Goal: Navigation & Orientation: Understand site structure

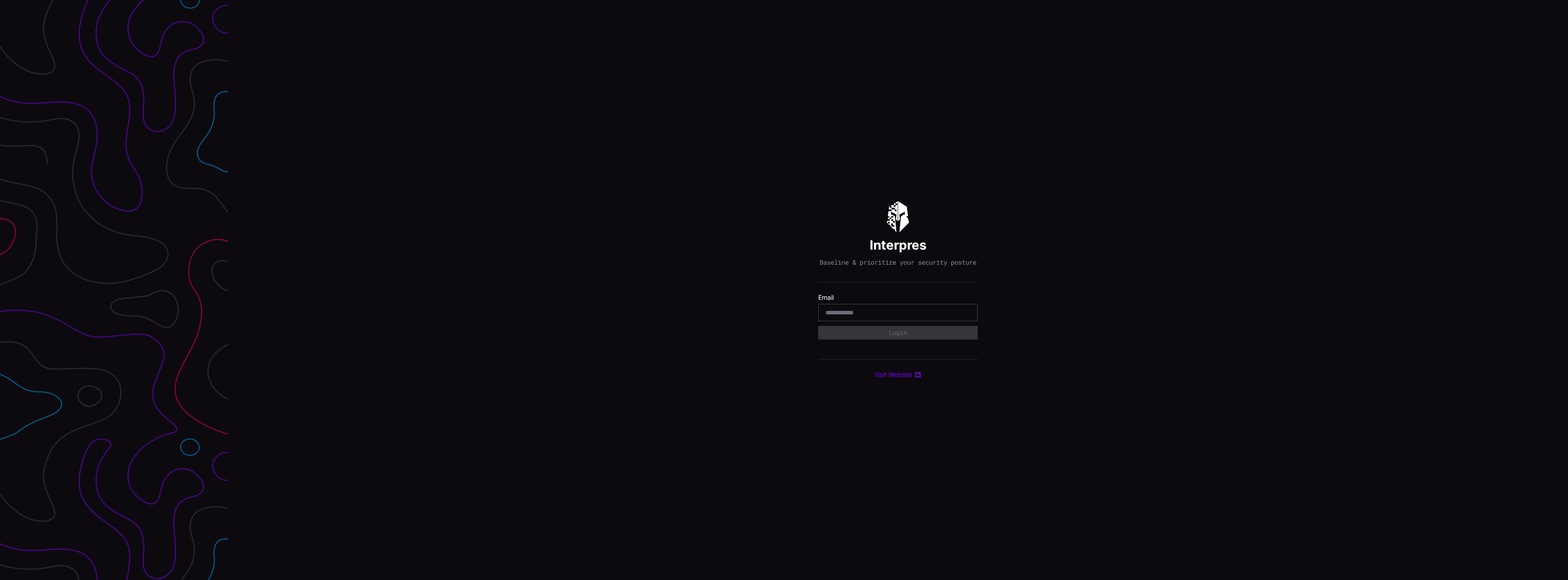
click at [896, 317] on input "email" at bounding box center [897, 312] width 145 height 8
type input "**********"
click at [818, 325] on button "Login" at bounding box center [897, 332] width 160 height 14
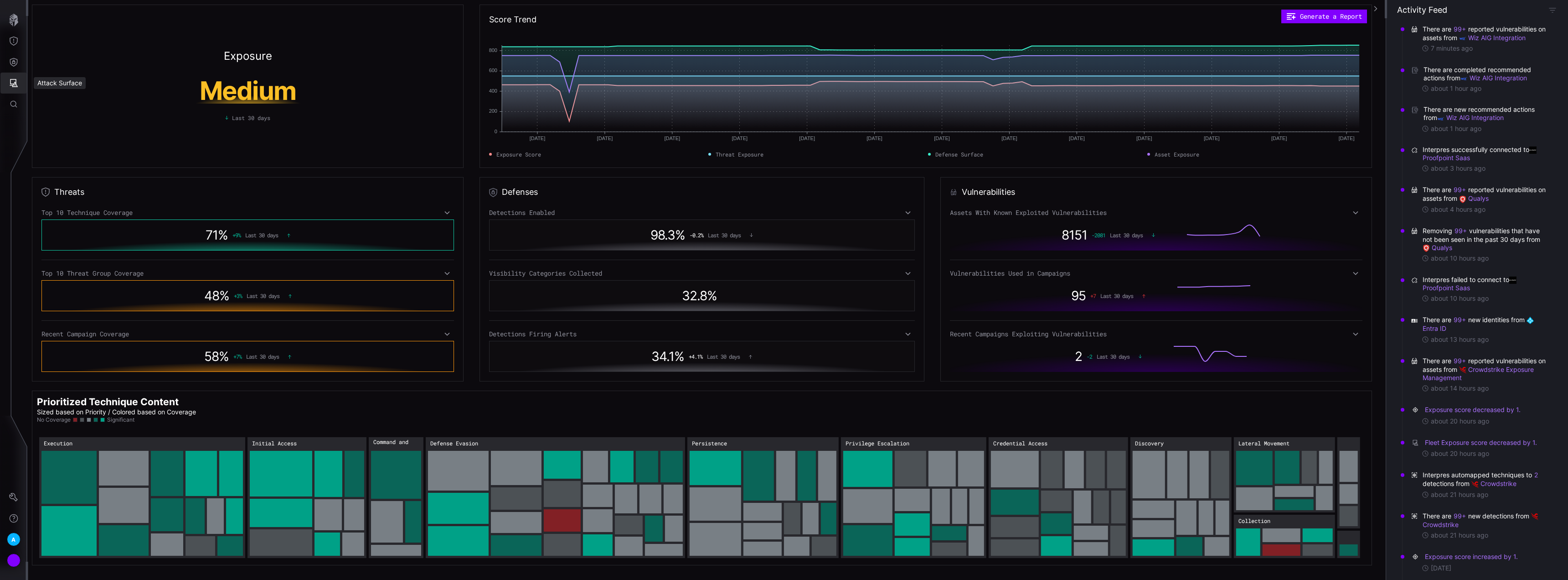
click at [14, 84] on icon "Attack Surface" at bounding box center [14, 83] width 8 height 8
click at [75, 123] on div "Assets" at bounding box center [76, 124] width 48 height 11
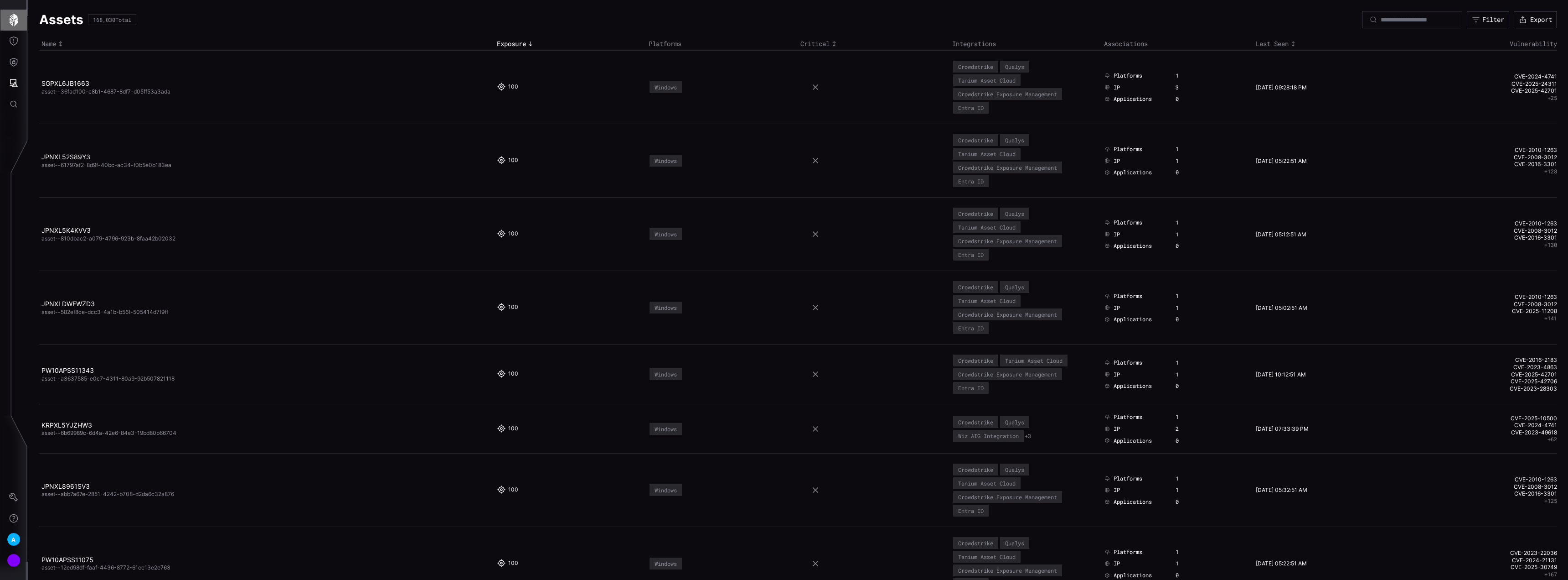
click at [12, 18] on icon "button" at bounding box center [14, 20] width 13 height 13
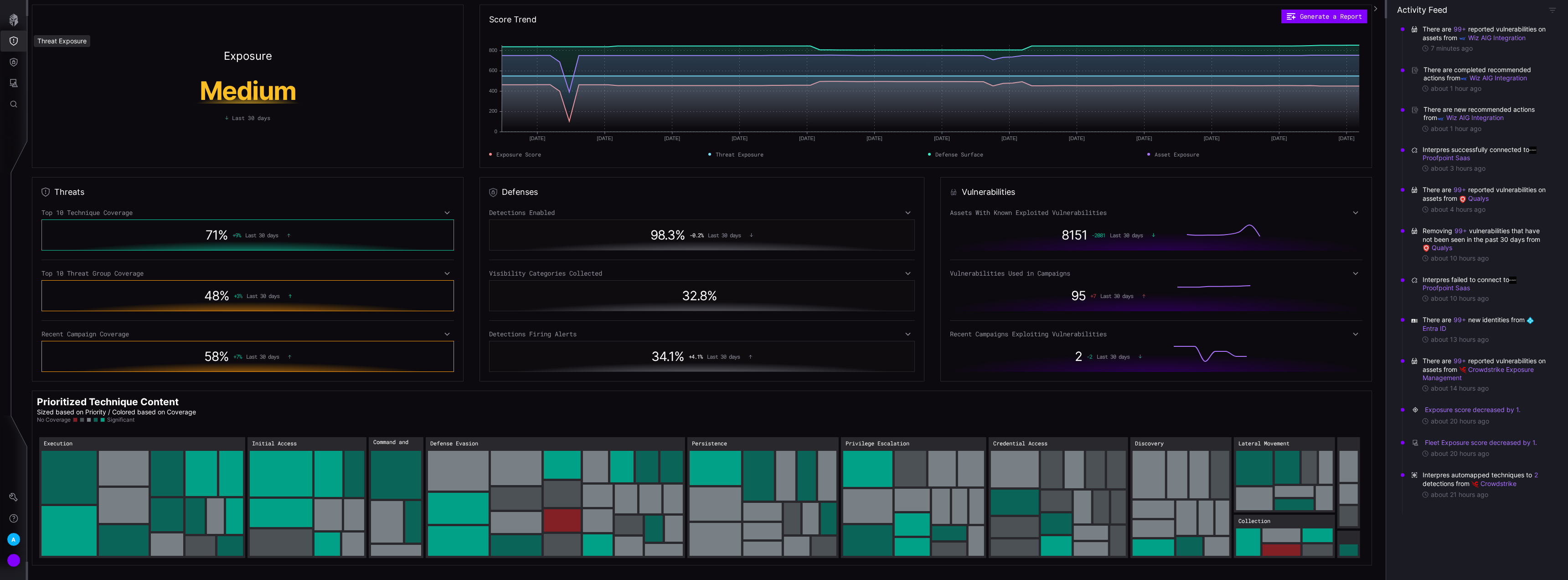
click at [22, 38] on button "Threat Exposure" at bounding box center [14, 41] width 26 height 21
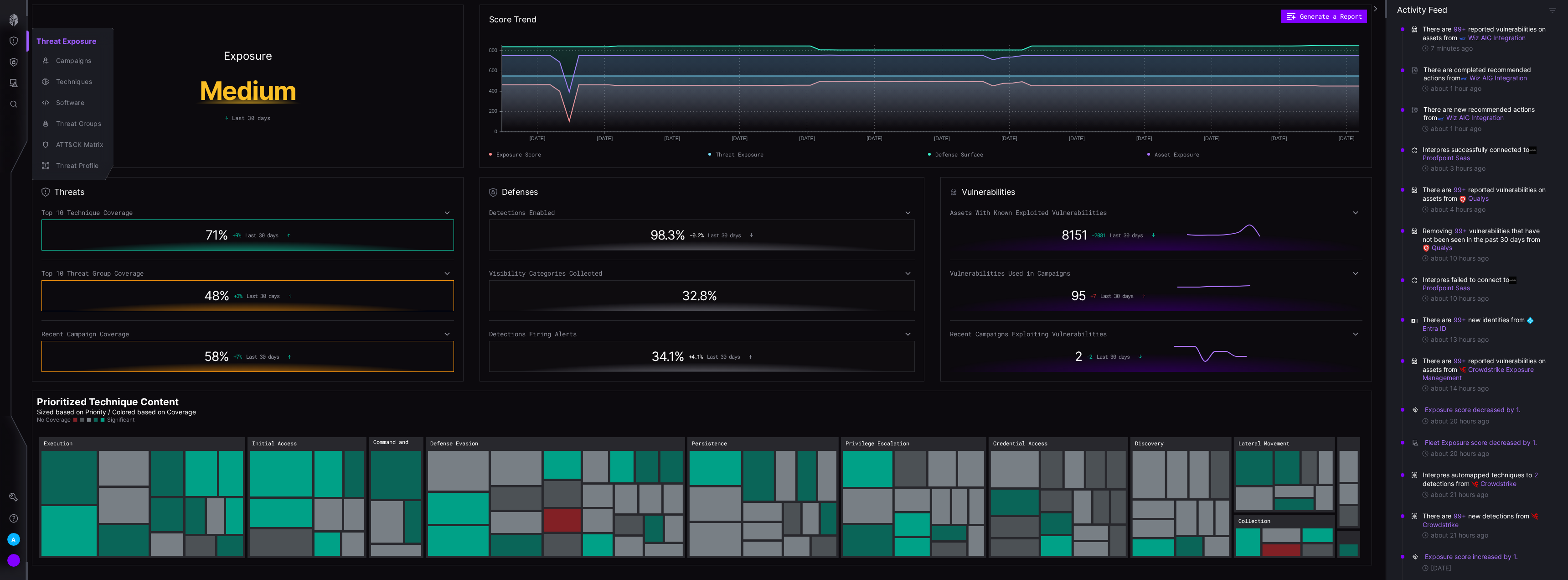
click at [12, 73] on div at bounding box center [784, 290] width 1568 height 580
click at [12, 82] on icon "Attack Surface" at bounding box center [14, 83] width 9 height 9
click at [69, 144] on div "Identities" at bounding box center [76, 145] width 48 height 11
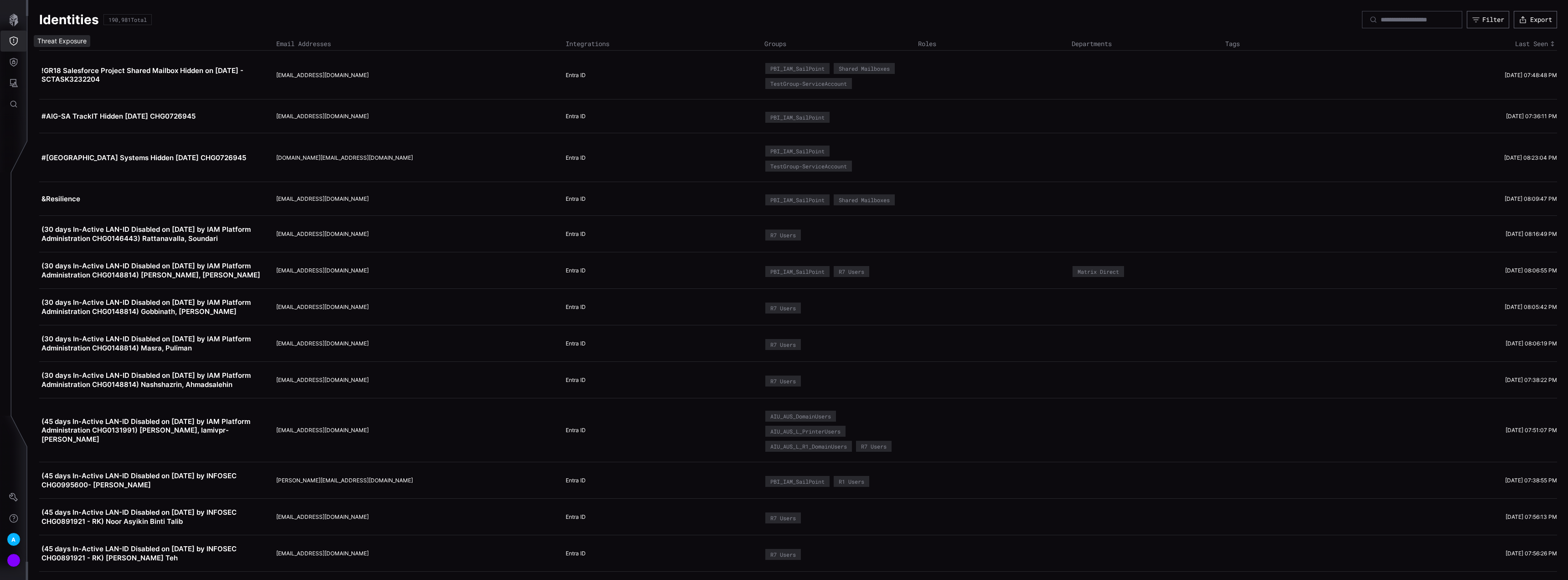
click at [15, 45] on icon "Threat Exposure" at bounding box center [14, 41] width 9 height 9
click at [79, 85] on div "Techniques" at bounding box center [78, 82] width 52 height 11
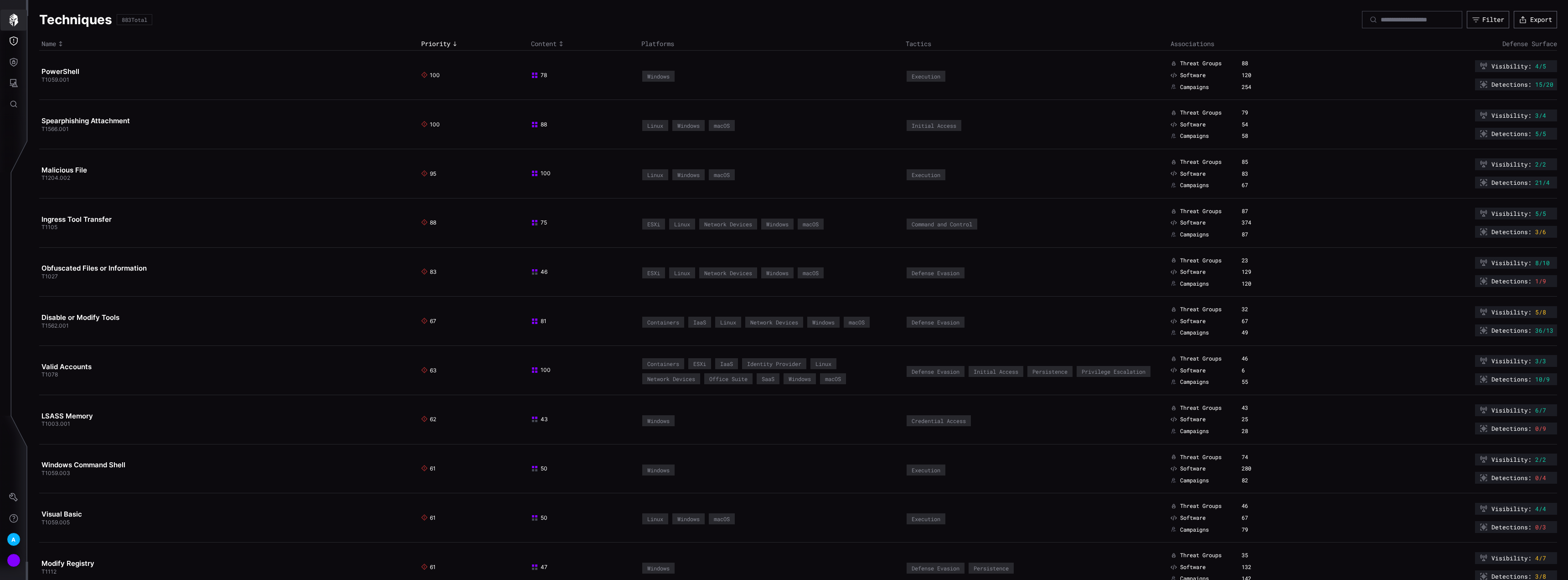
click at [8, 17] on icon "button" at bounding box center [14, 20] width 13 height 13
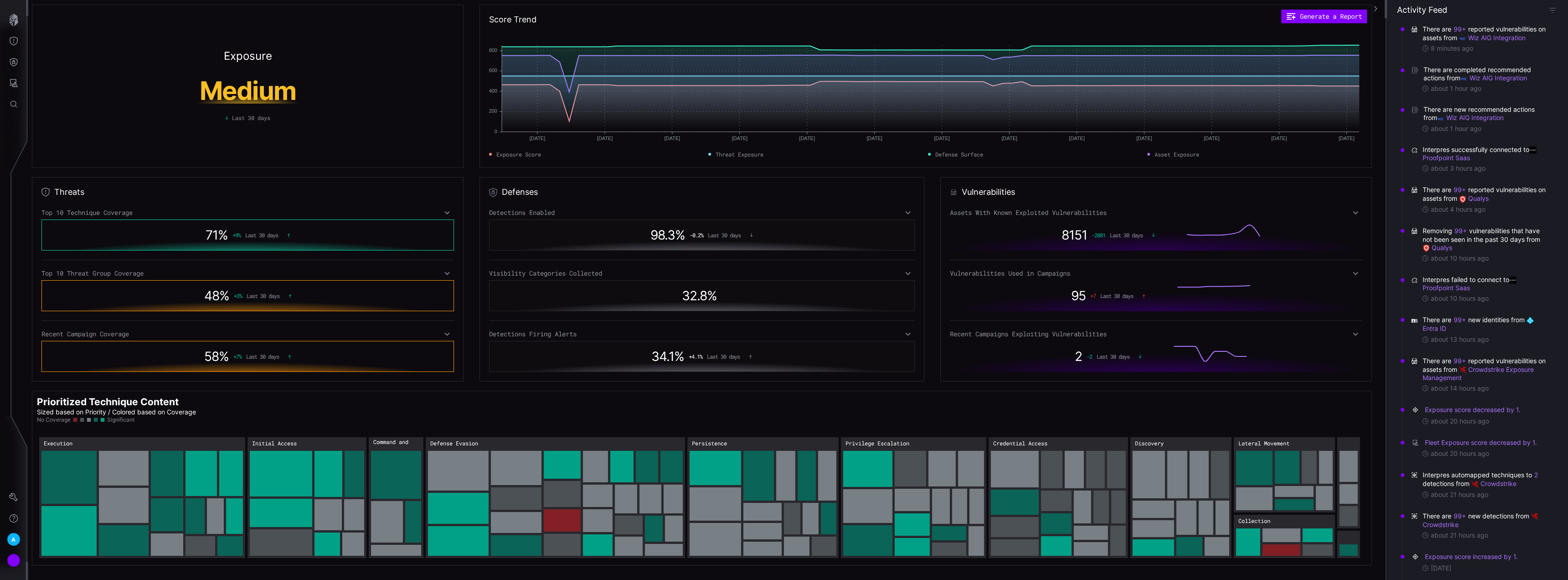
click at [282, 301] on div "48 % + 3 % Last 30 days" at bounding box center [248, 295] width 375 height 21
click at [444, 276] on icon at bounding box center [447, 273] width 6 height 7
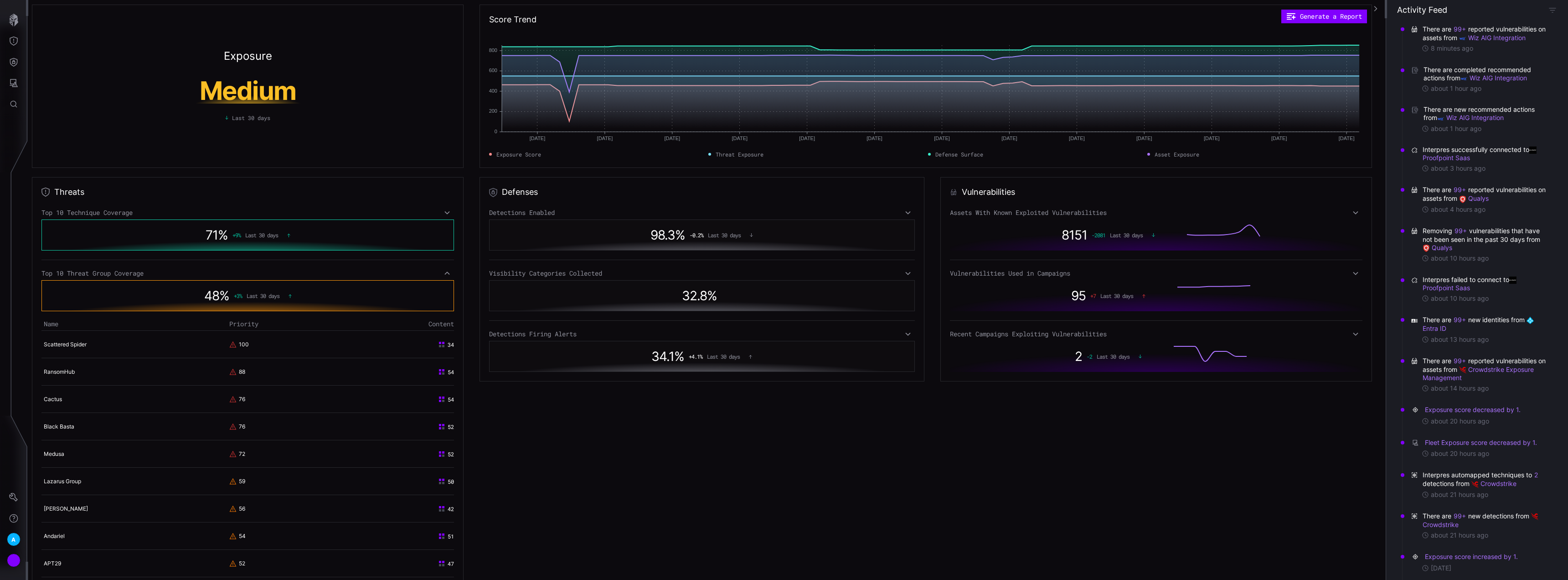
click at [445, 262] on div "Top 10 Technique Coverage 71 % + 9 % Last 30 days Top 10 Threat Group Coverage …" at bounding box center [248, 443] width 413 height 470
click at [446, 272] on icon at bounding box center [447, 272] width 5 height 3
